Goal: Information Seeking & Learning: Understand process/instructions

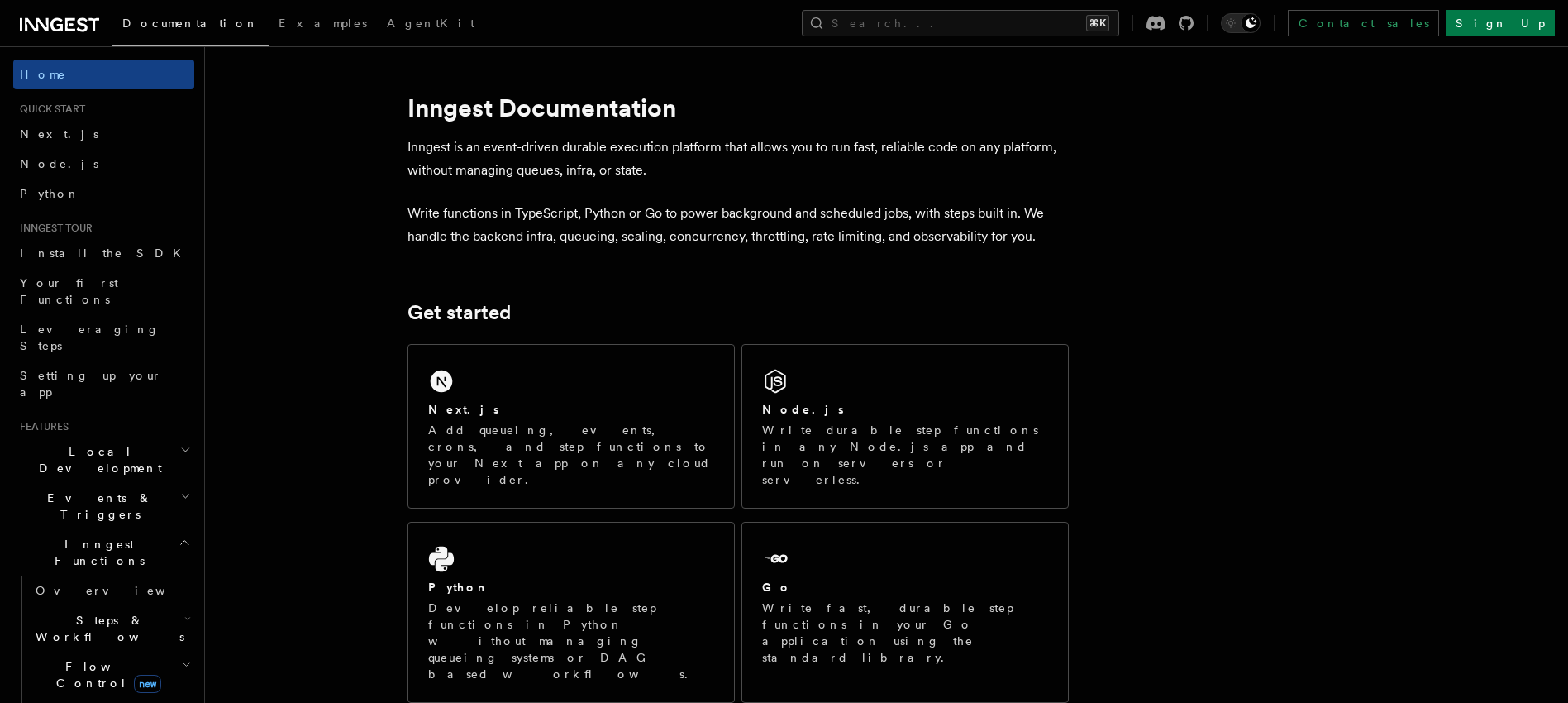
click at [127, 483] on h2 "Events & Triggers" at bounding box center [104, 506] width 181 height 46
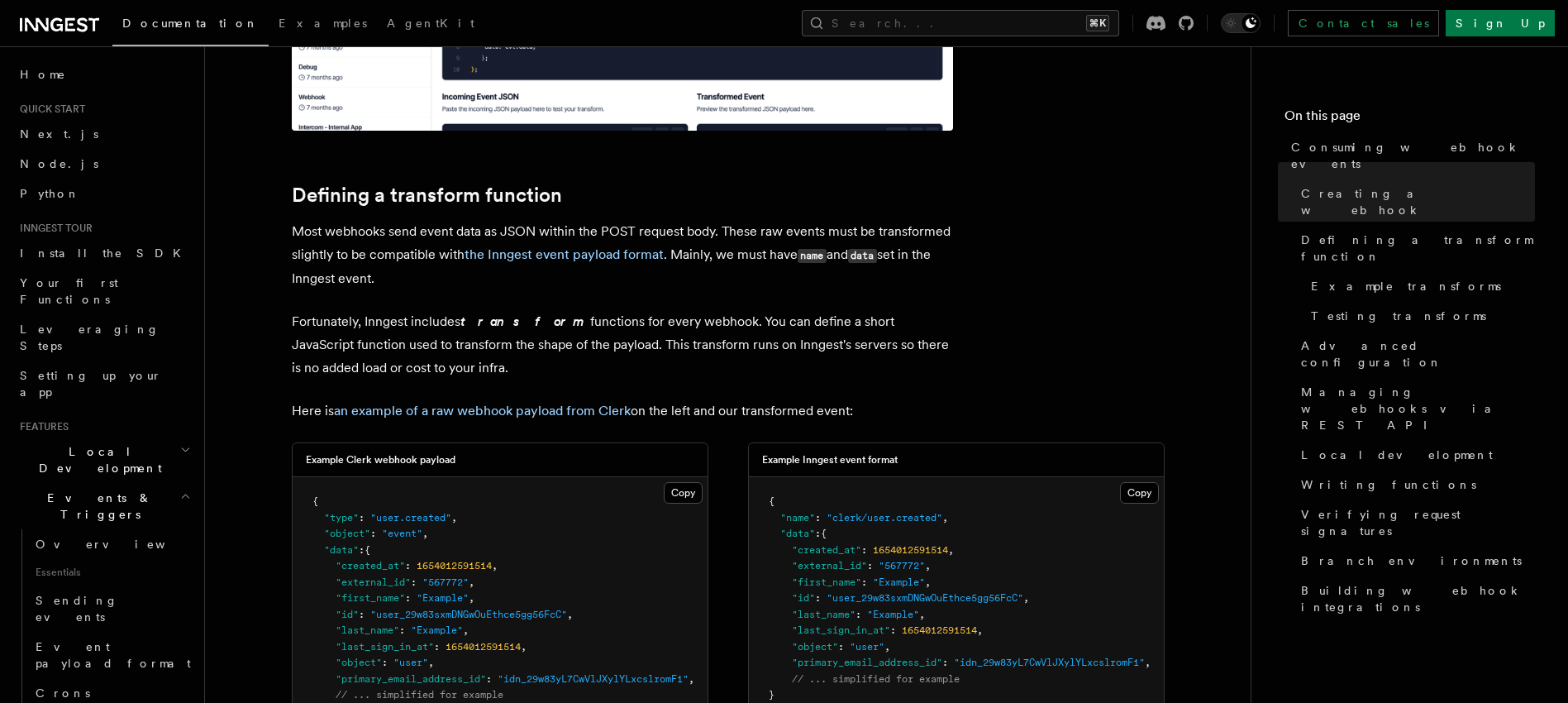
scroll to position [1629, 0]
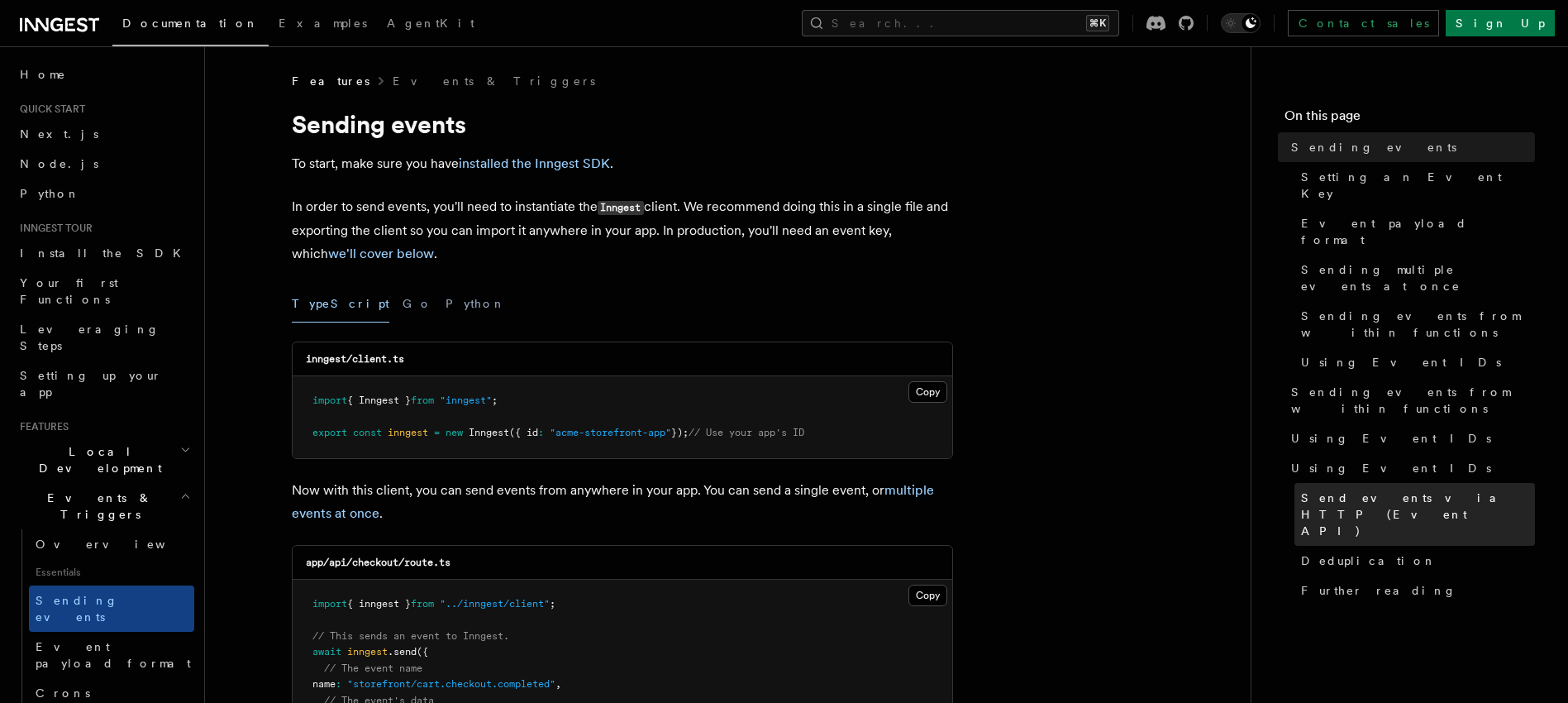
click at [1339, 490] on span "Send events via HTTP (Event API)" at bounding box center [1418, 515] width 234 height 50
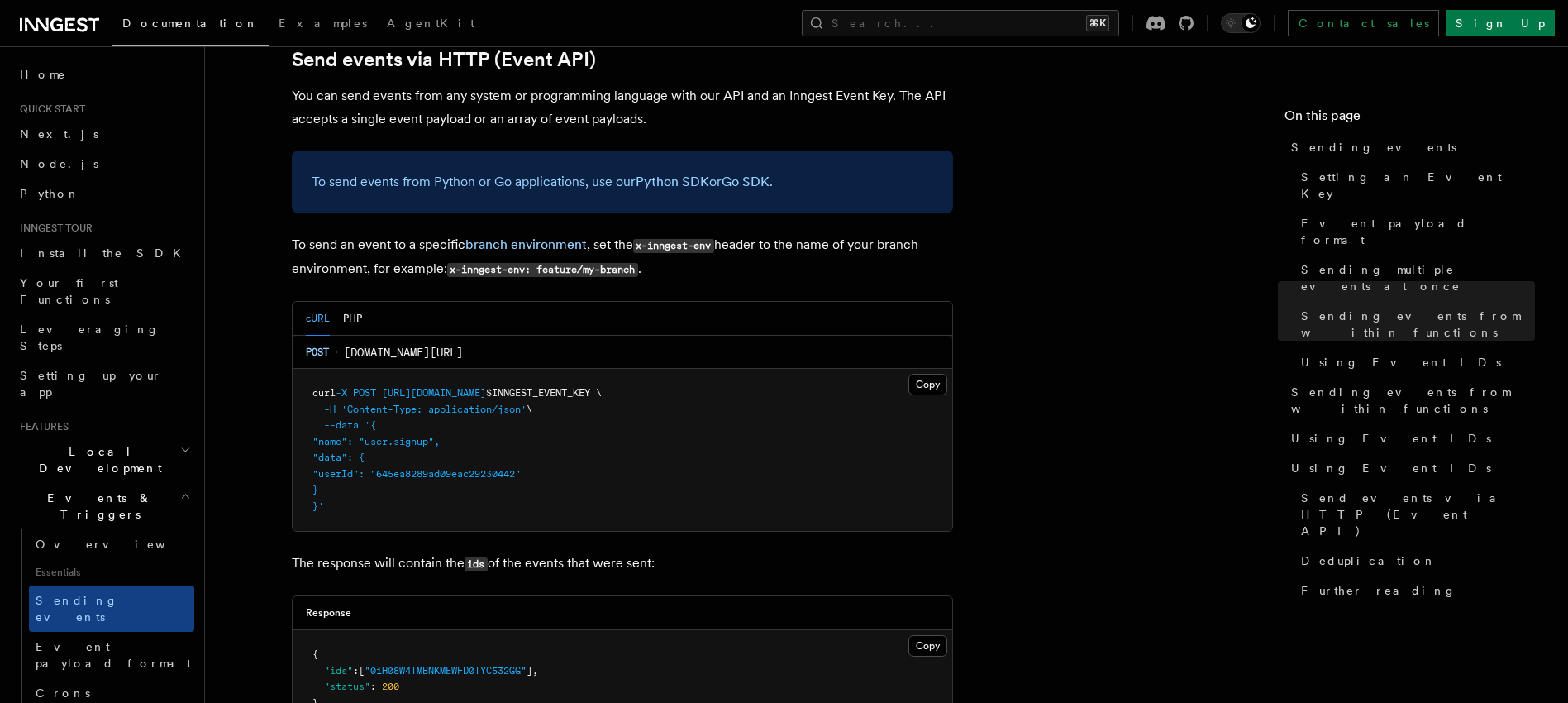
scroll to position [3295, 0]
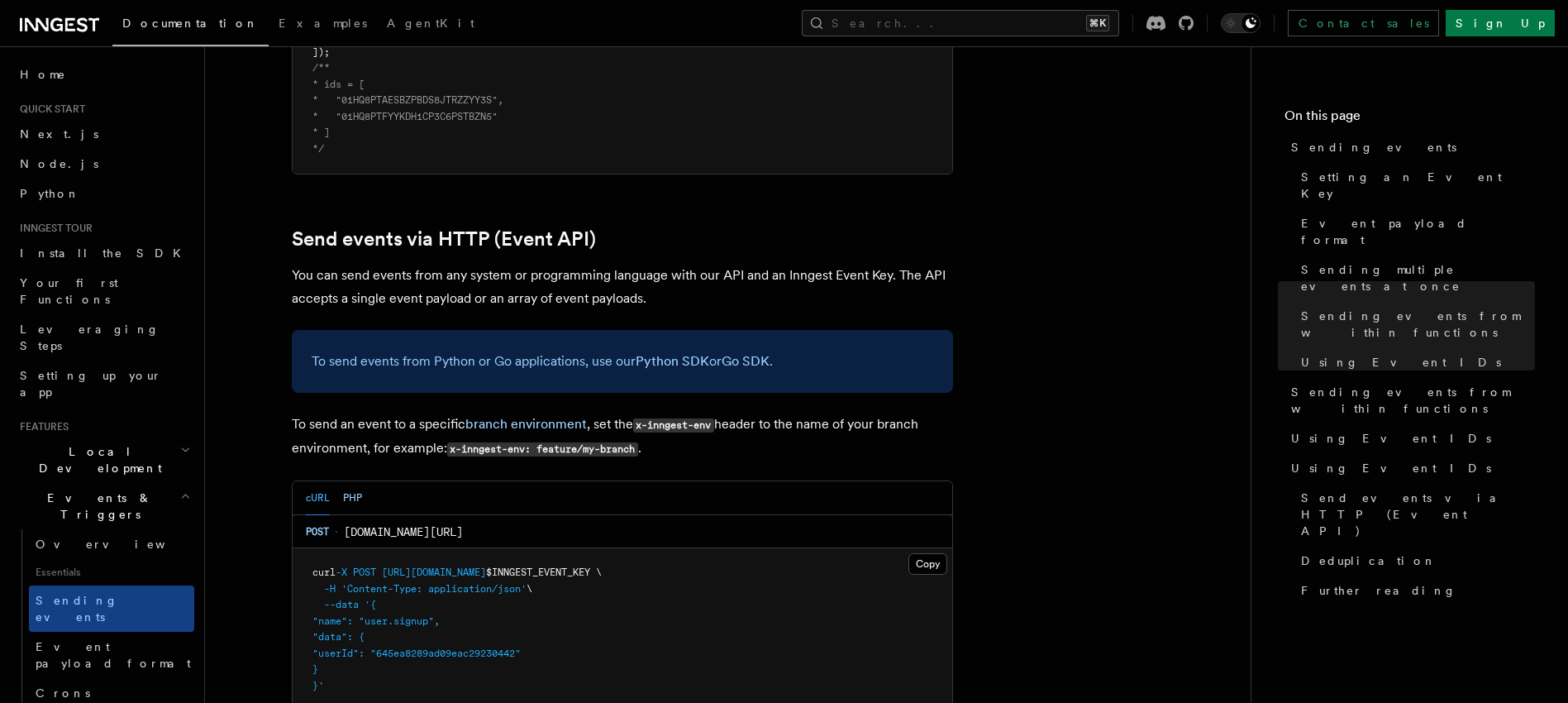
click at [358, 481] on button "PHP" at bounding box center [353, 498] width 19 height 34
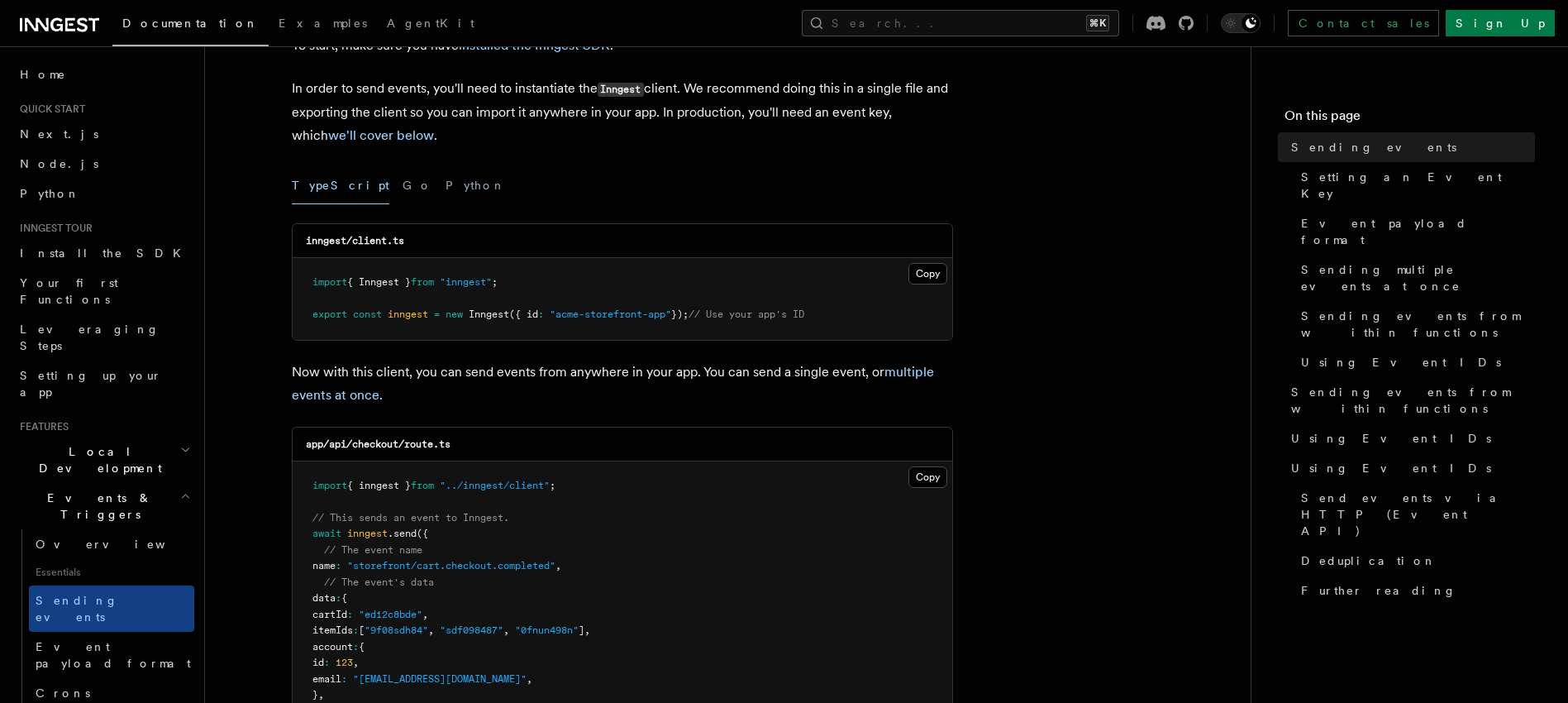
scroll to position [189, 0]
